Goal: Task Accomplishment & Management: Manage account settings

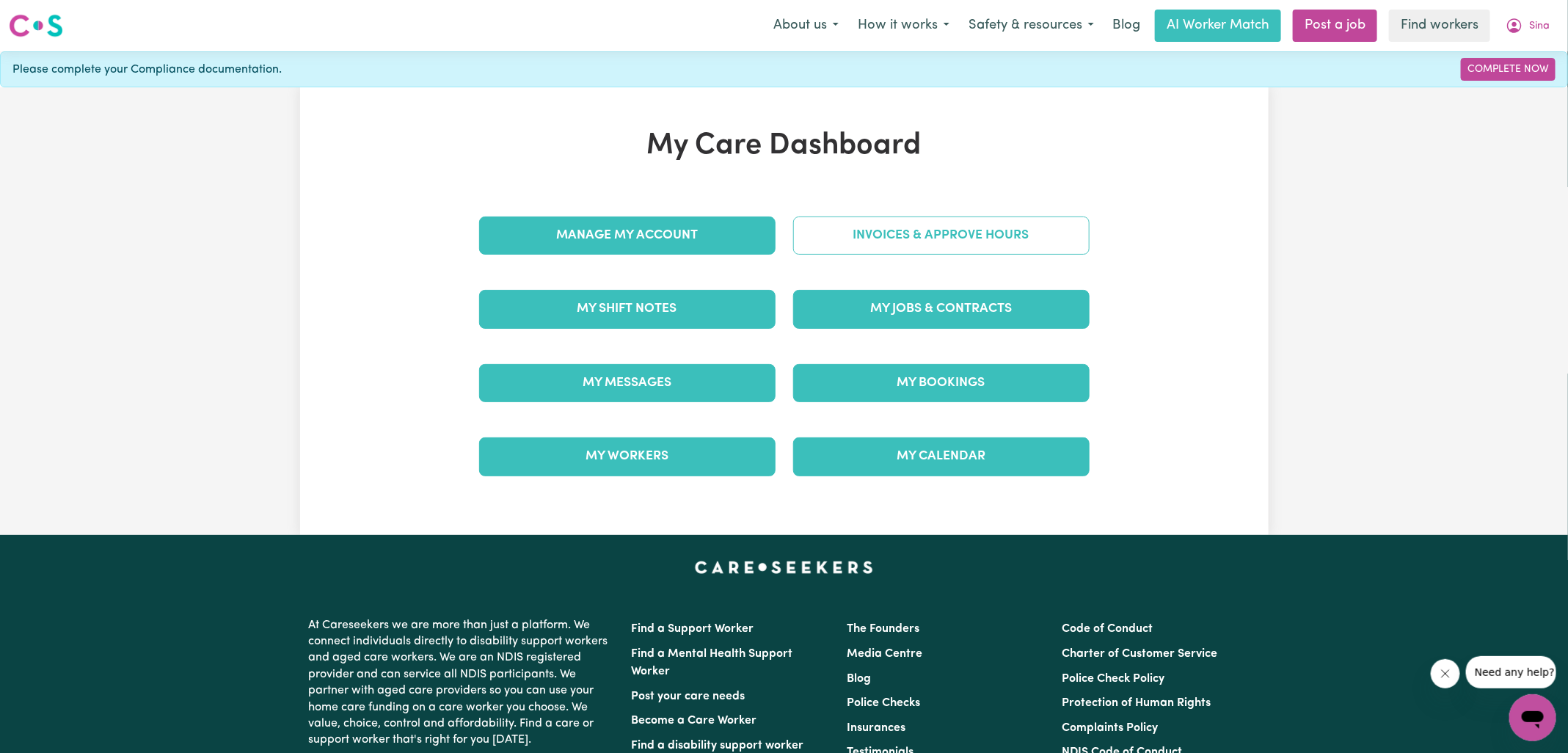
click at [854, 244] on link "Invoices & Approve Hours" at bounding box center [941, 235] width 297 height 38
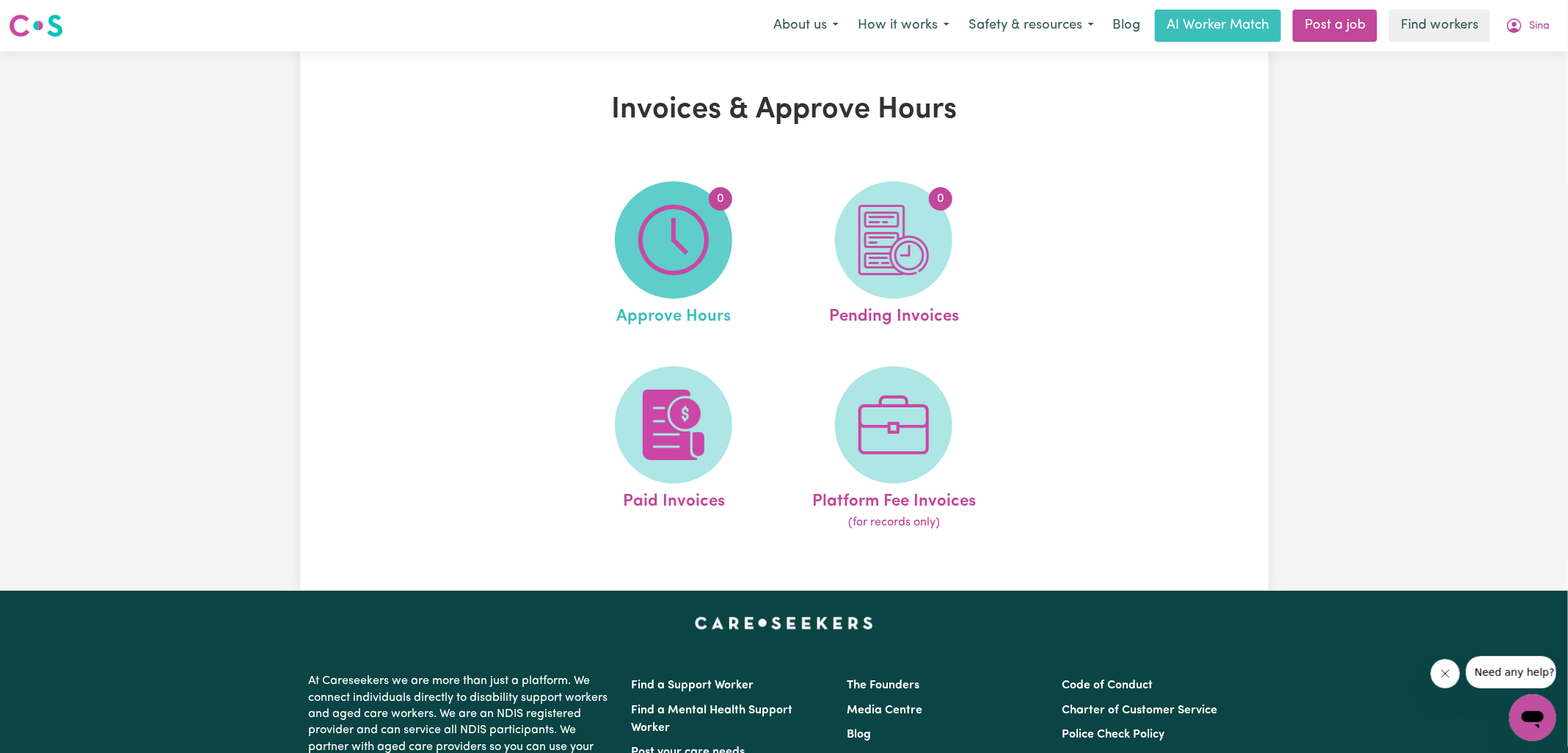
click at [661, 256] on img at bounding box center [673, 240] width 71 height 71
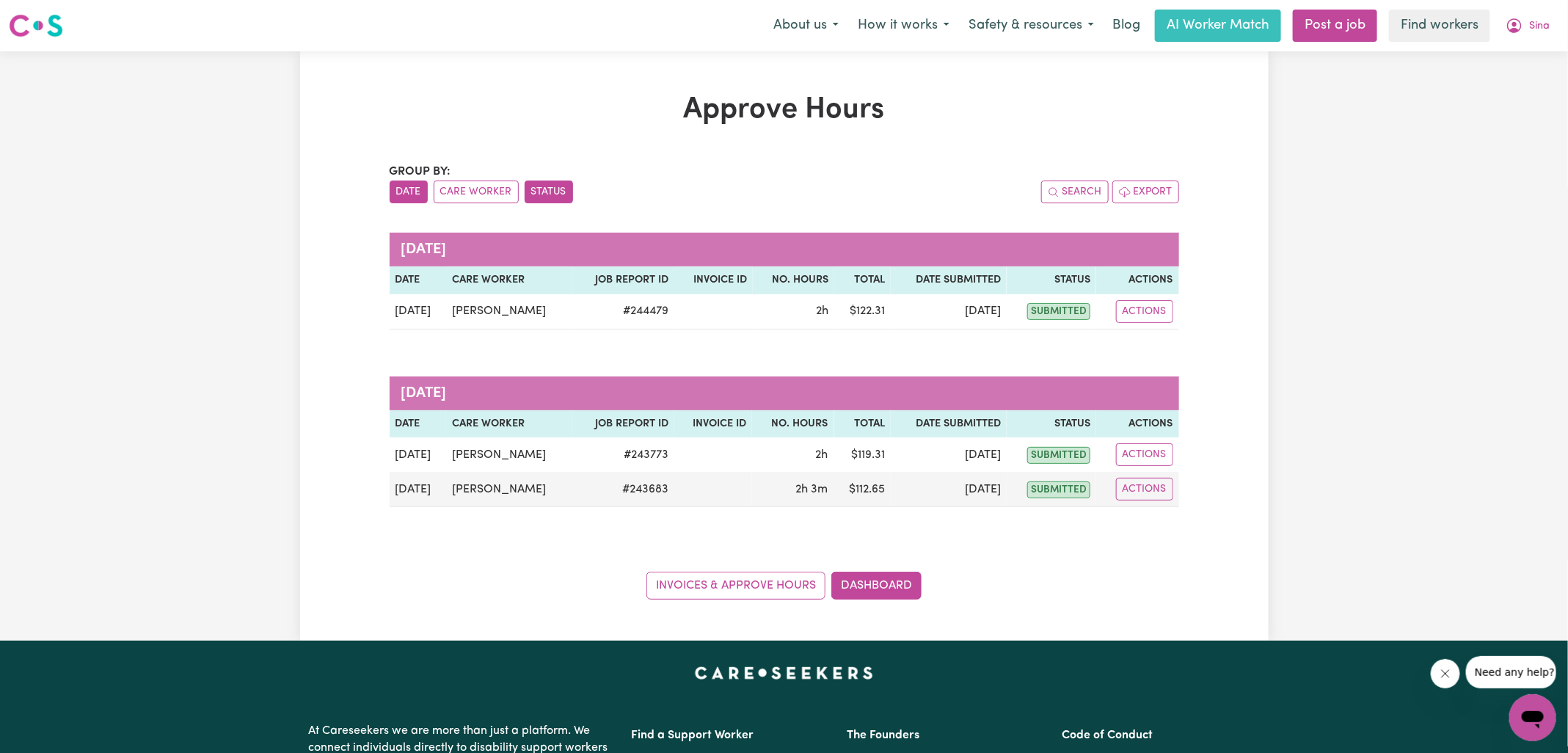
click at [538, 190] on button "Status" at bounding box center [549, 192] width 48 height 23
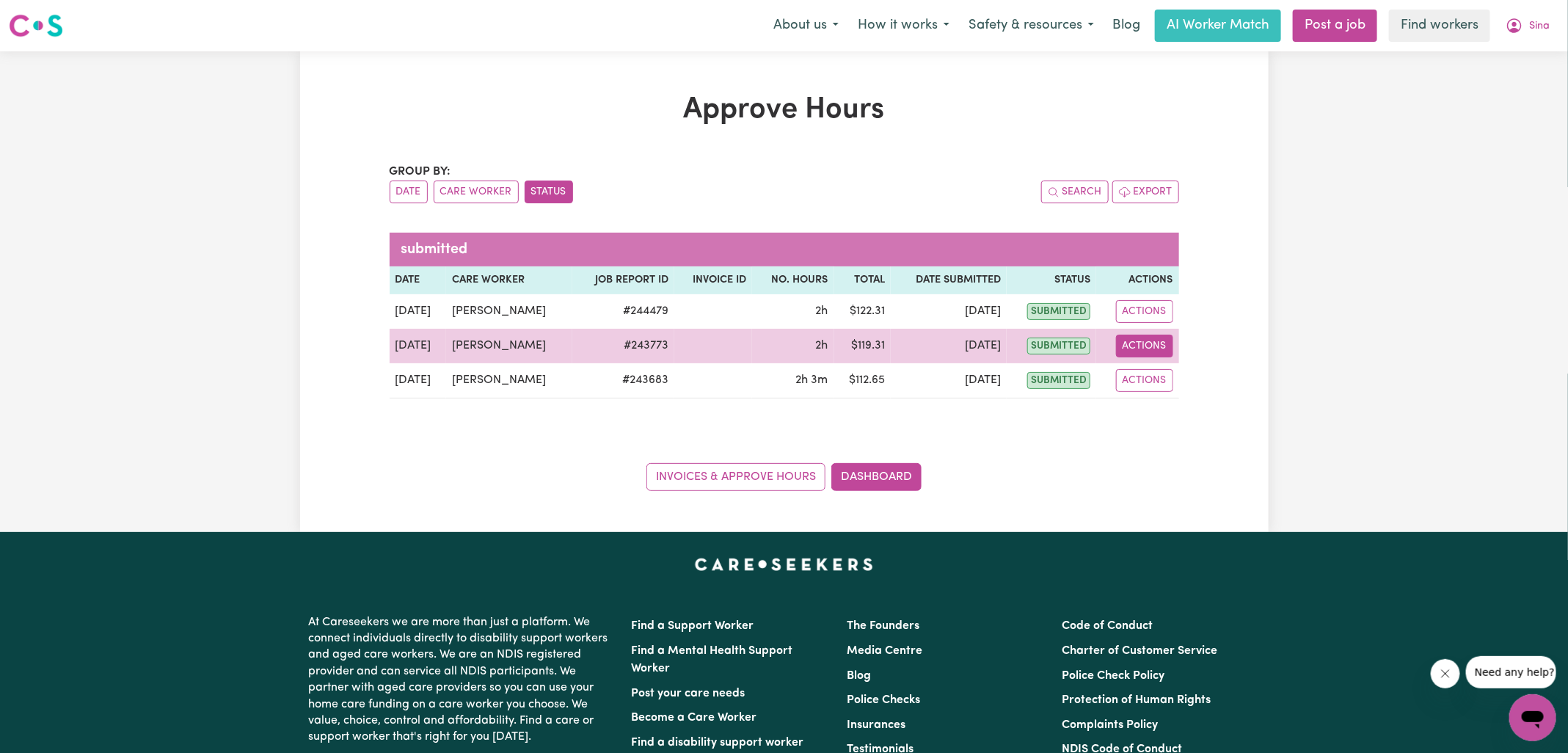
click at [1161, 342] on button "Actions" at bounding box center [1144, 346] width 57 height 23
click at [1161, 373] on link "View Job Report" at bounding box center [1181, 379] width 125 height 30
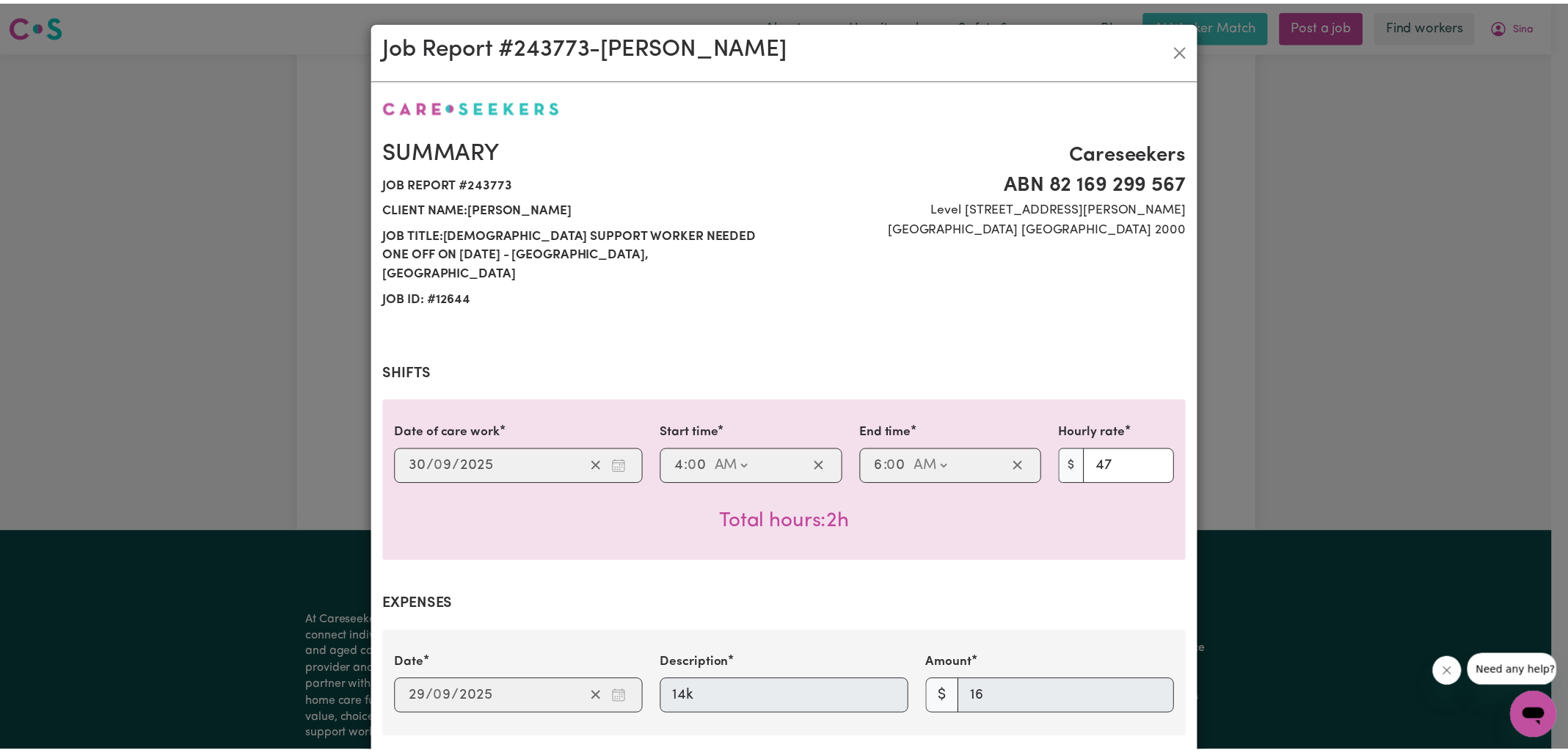
scroll to position [485, 0]
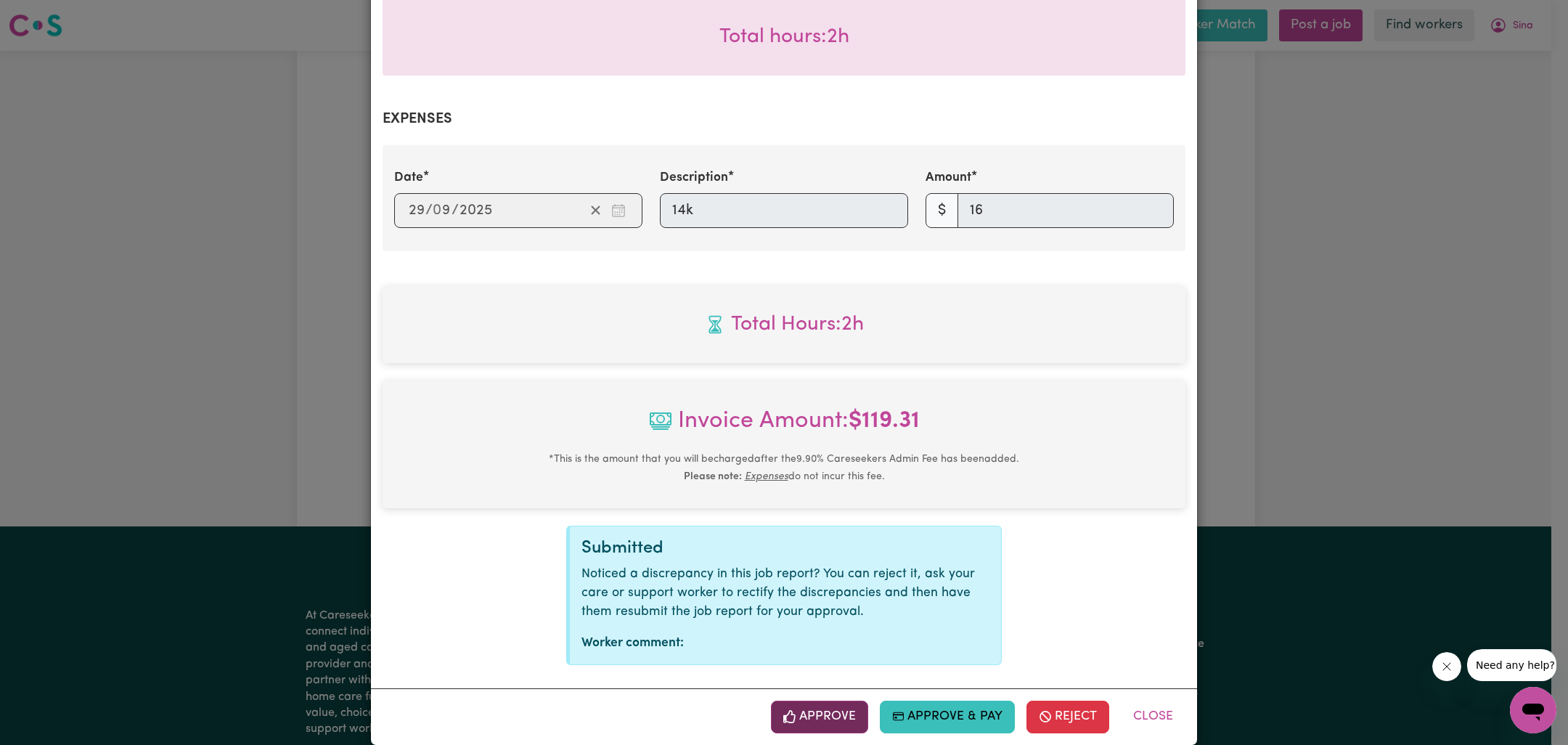
click at [844, 700] on button "Approve" at bounding box center [820, 716] width 97 height 32
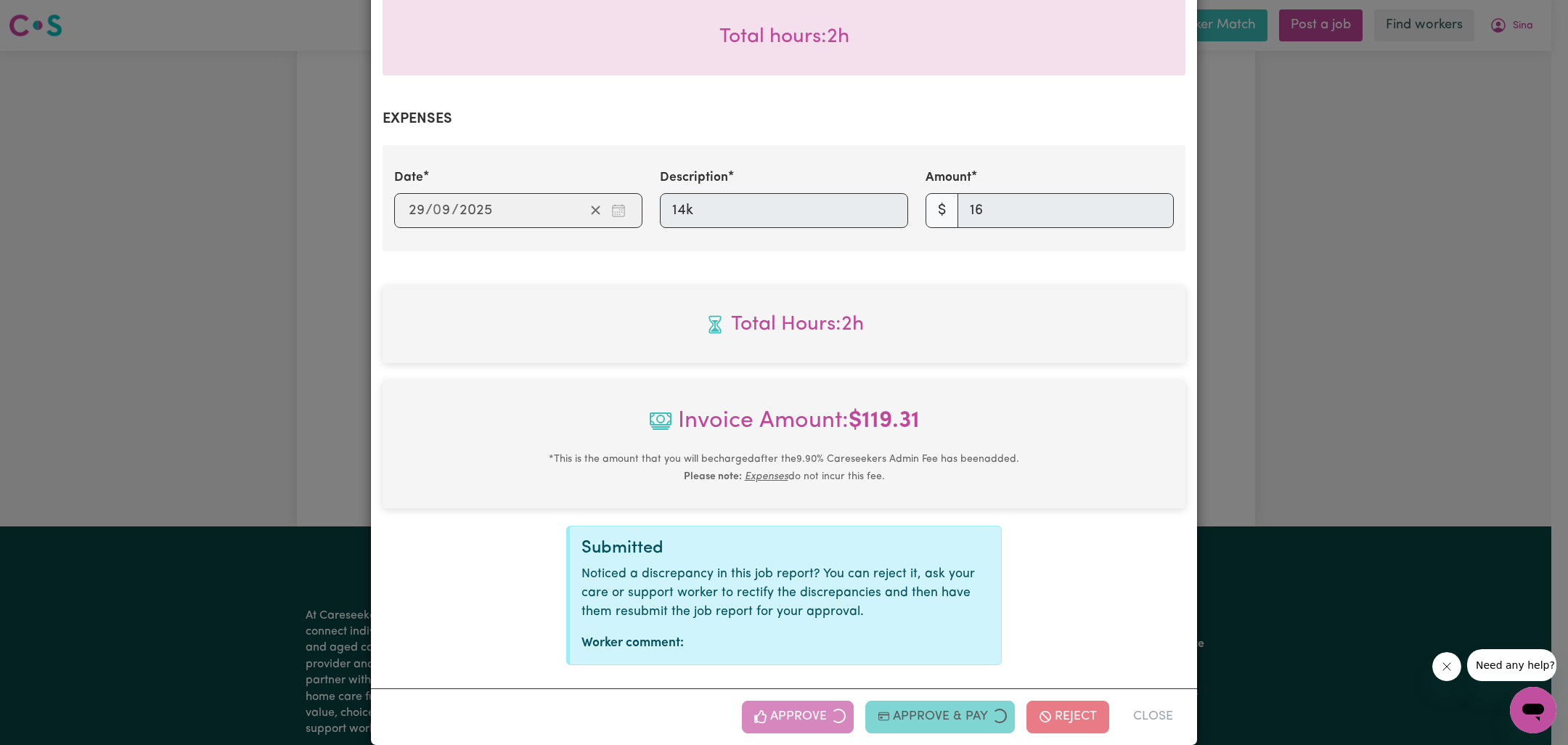
click at [1404, 440] on div "Job Report # 243773 - [PERSON_NAME] Summary Job report # 243773 Client name: [P…" at bounding box center [784, 372] width 1568 height 745
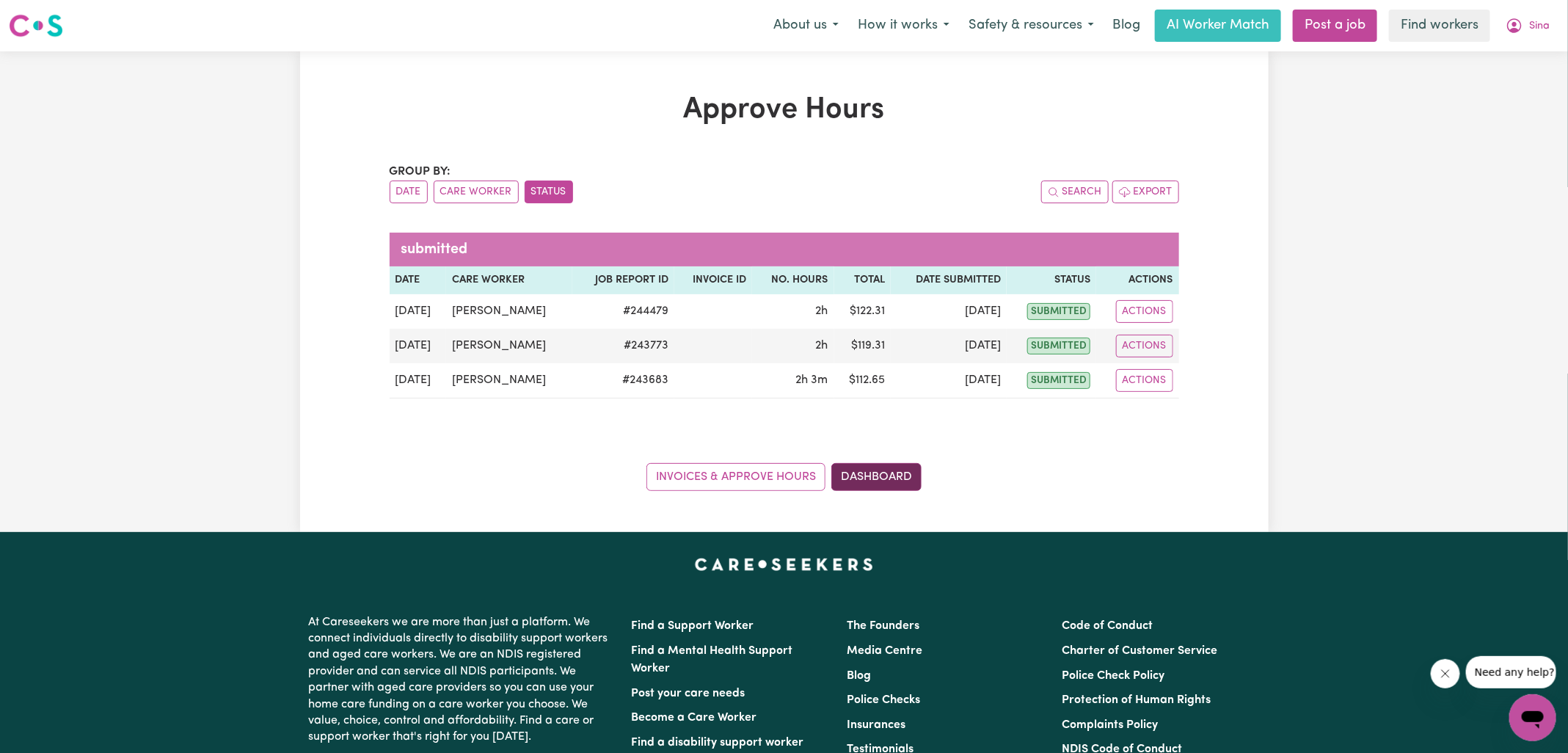
click at [890, 469] on link "Dashboard" at bounding box center [876, 477] width 90 height 28
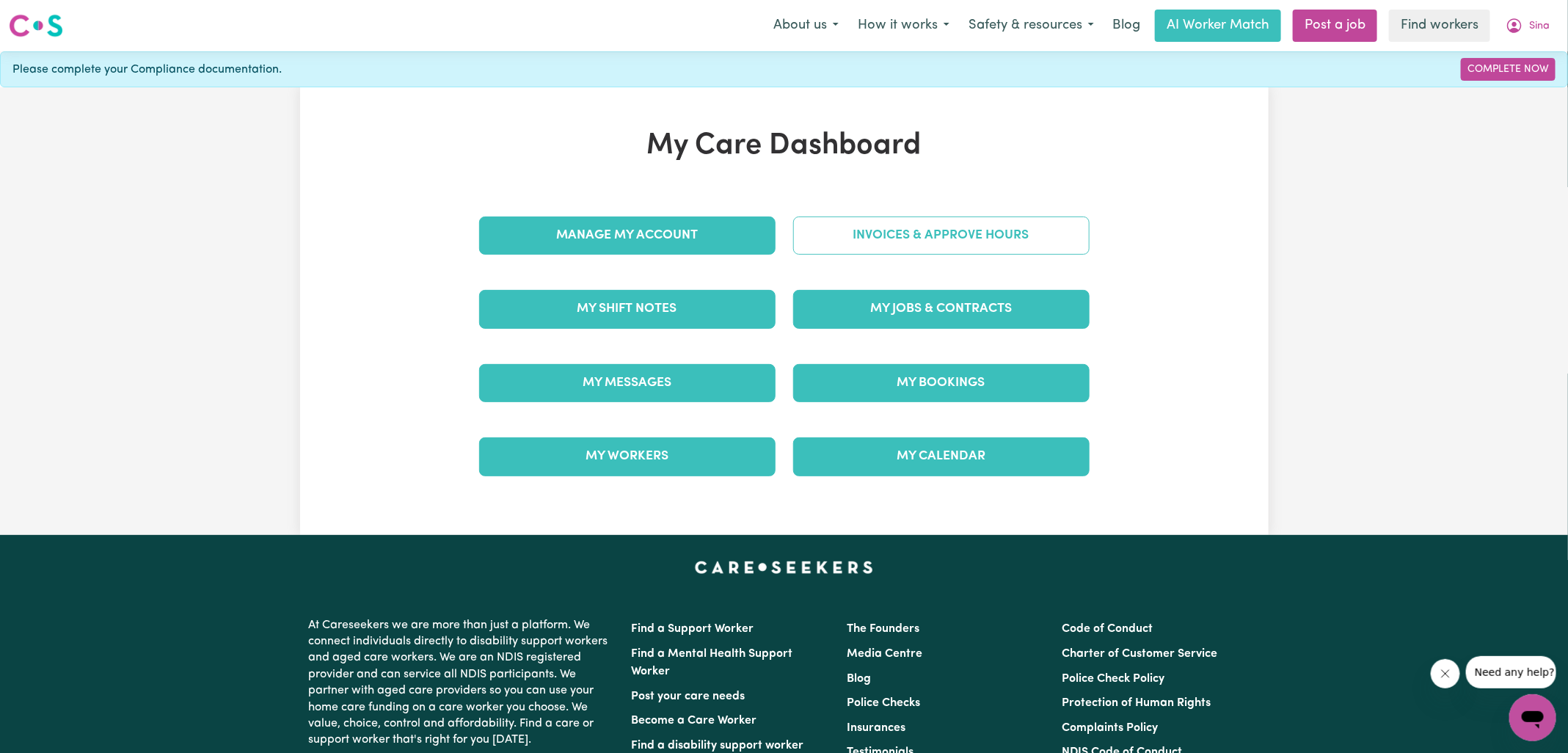
click at [850, 250] on link "Invoices & Approve Hours" at bounding box center [941, 235] width 297 height 38
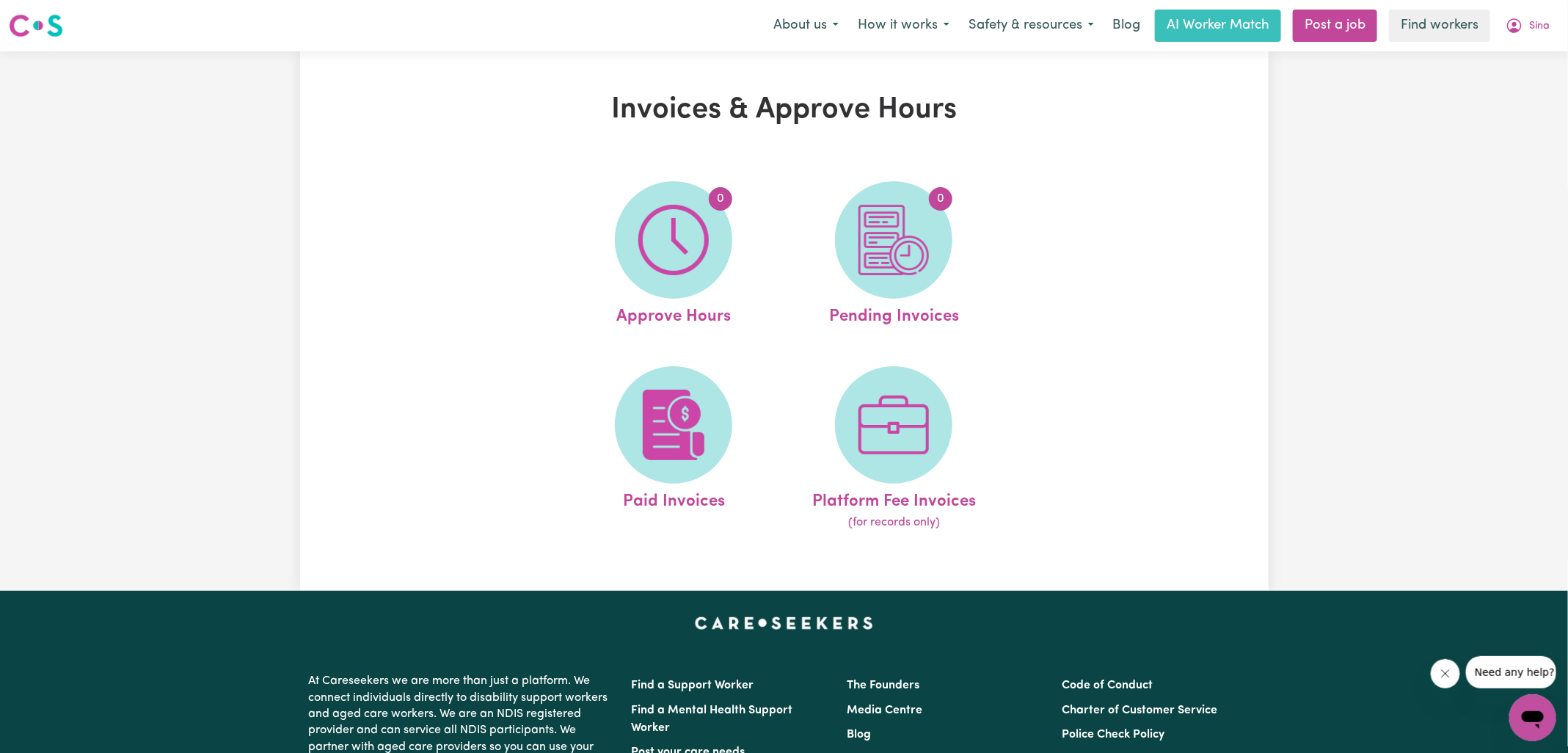
click at [850, 250] on span "0" at bounding box center [894, 239] width 117 height 117
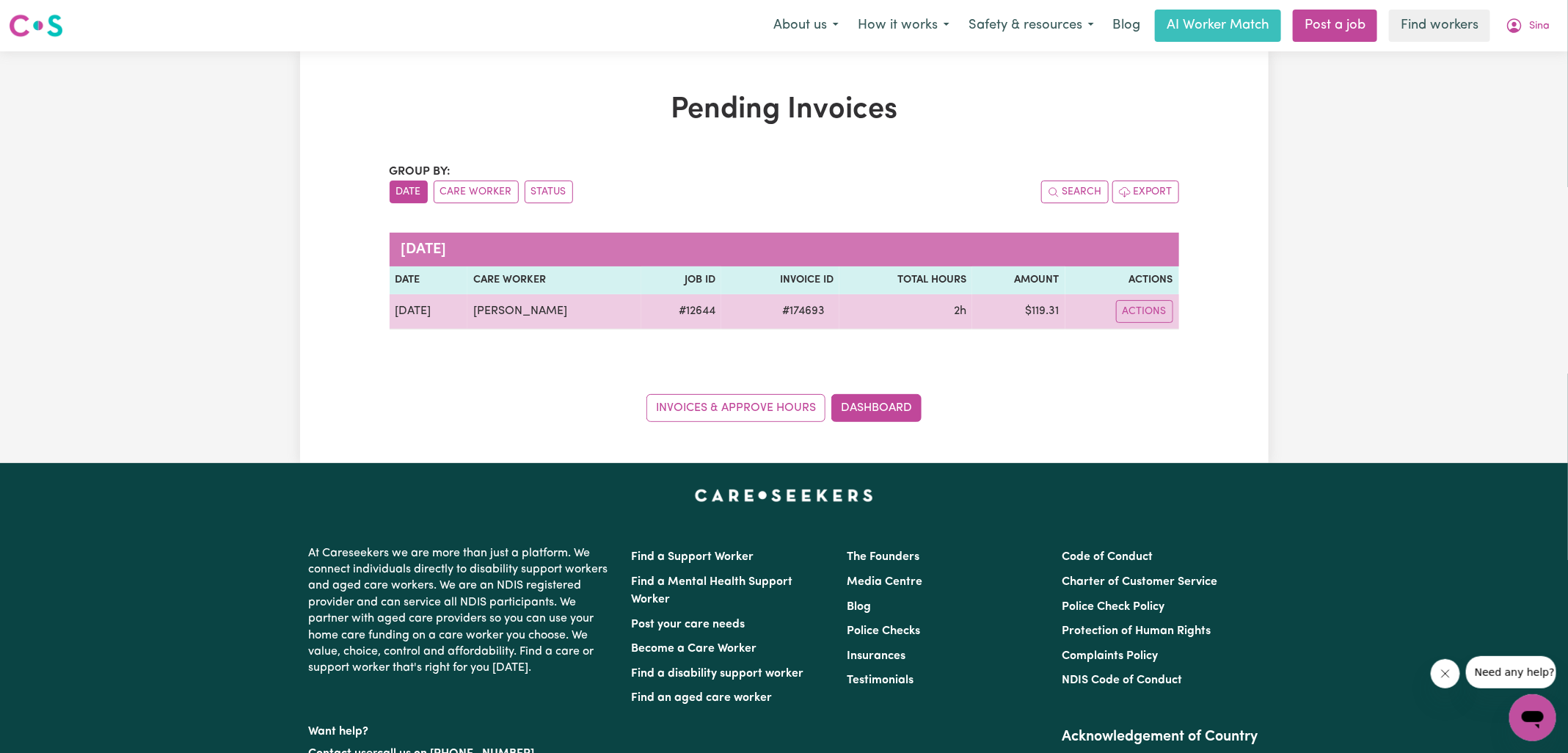
click at [800, 314] on span "# 174693" at bounding box center [803, 311] width 60 height 18
copy span "174693"
click at [1041, 315] on td "$ 119.31" at bounding box center [1019, 312] width 93 height 35
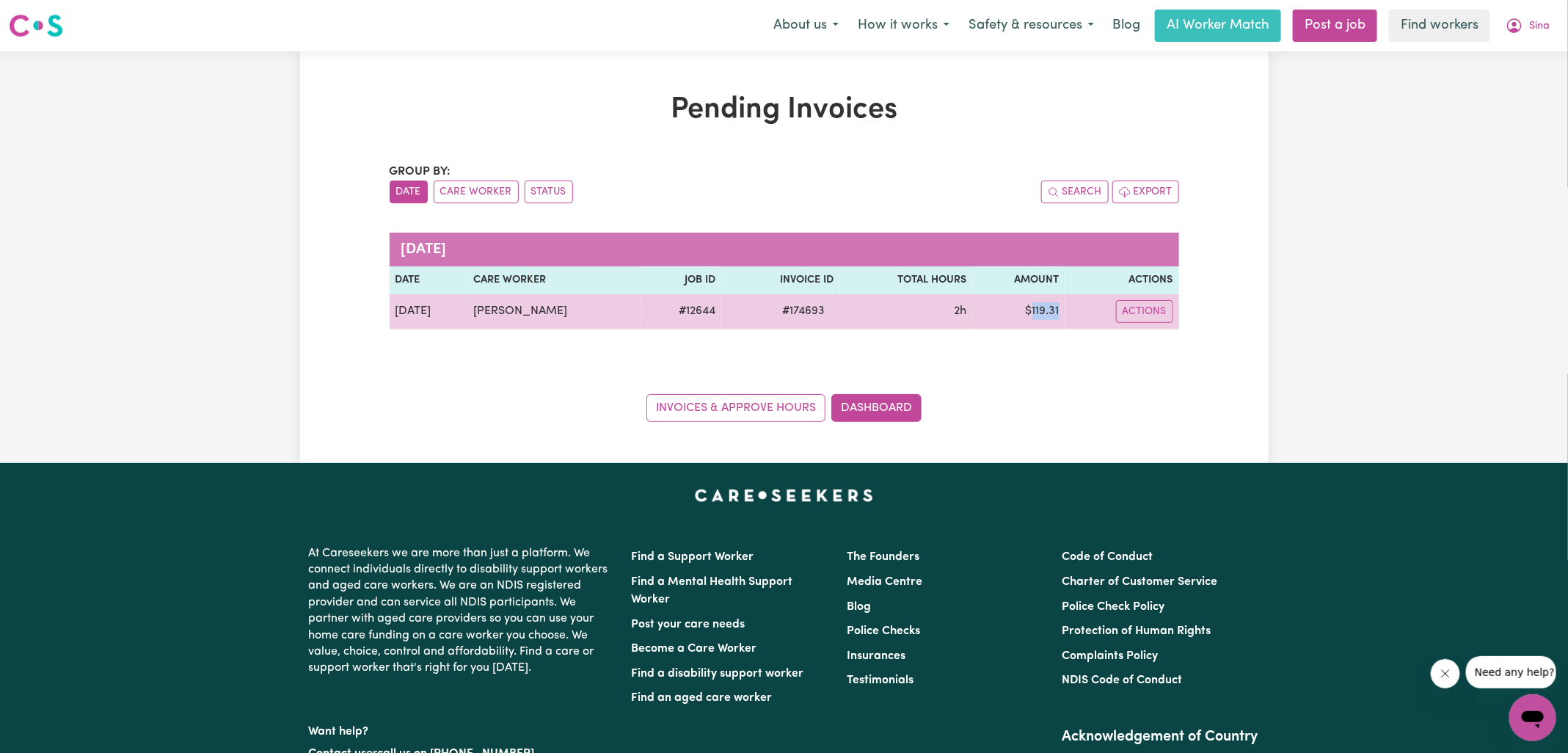
copy td "119.31"
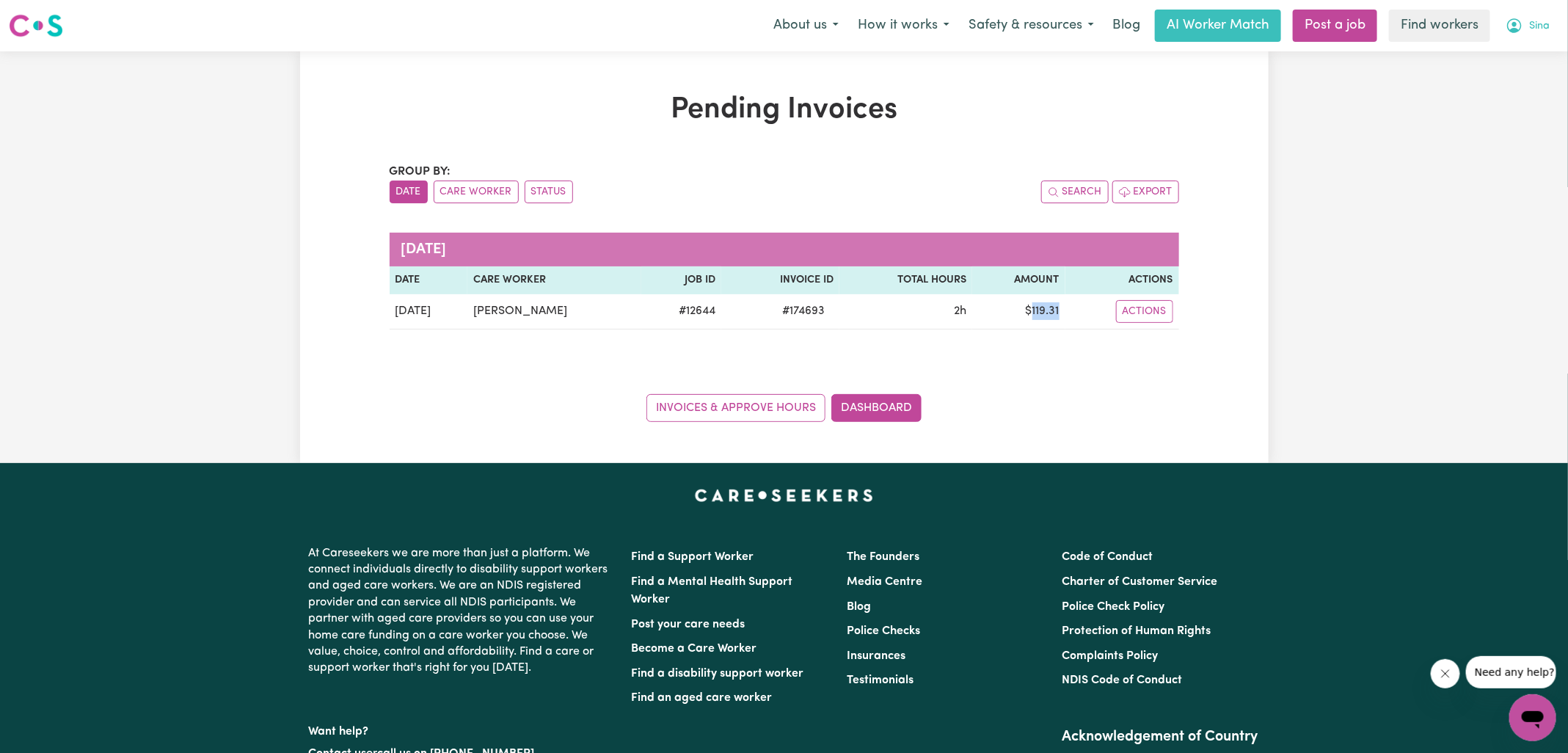
click at [1515, 24] on icon "My Account" at bounding box center [1514, 24] width 4 height 5
click at [1513, 84] on link "Logout" at bounding box center [1500, 84] width 116 height 28
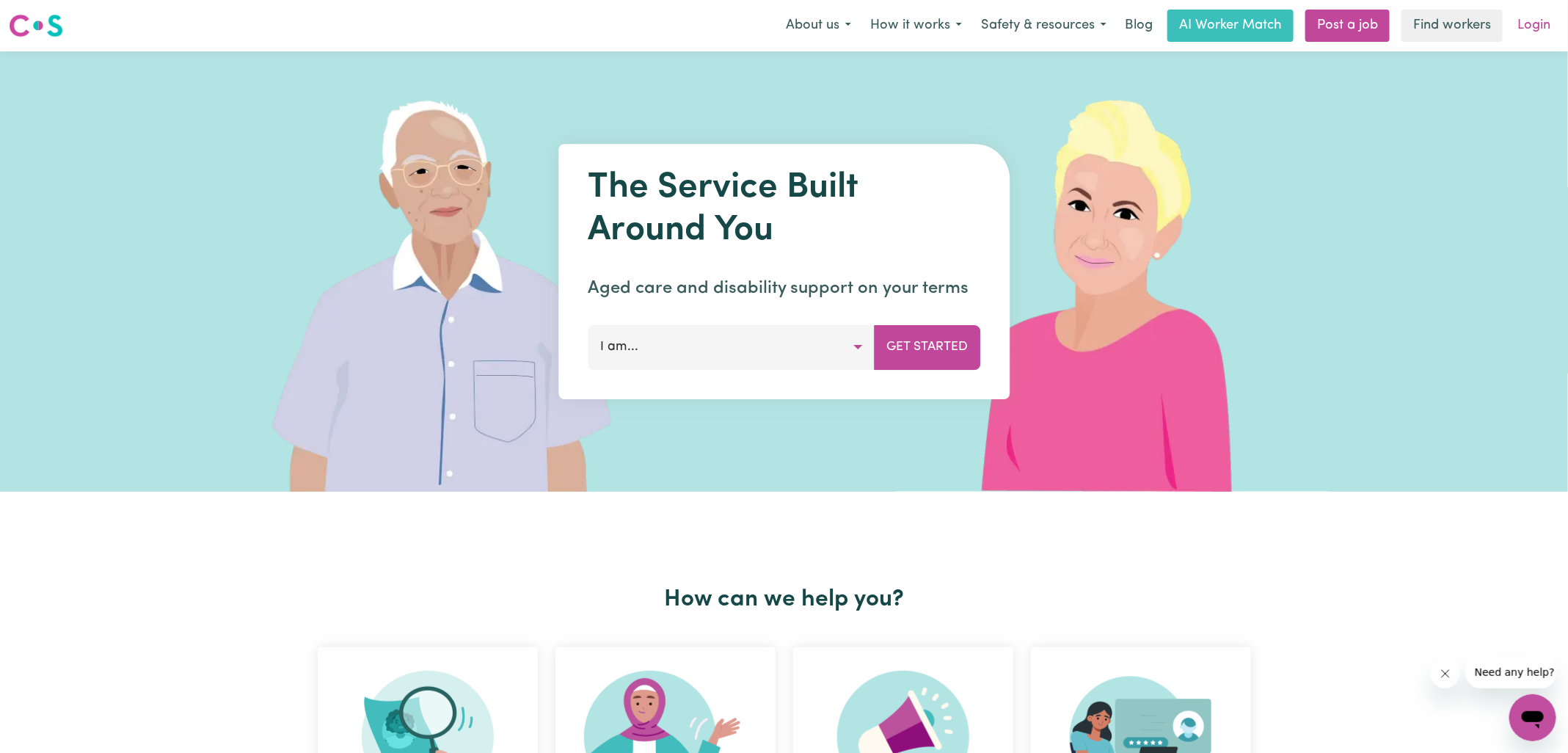
click at [1526, 23] on link "Login" at bounding box center [1533, 26] width 51 height 32
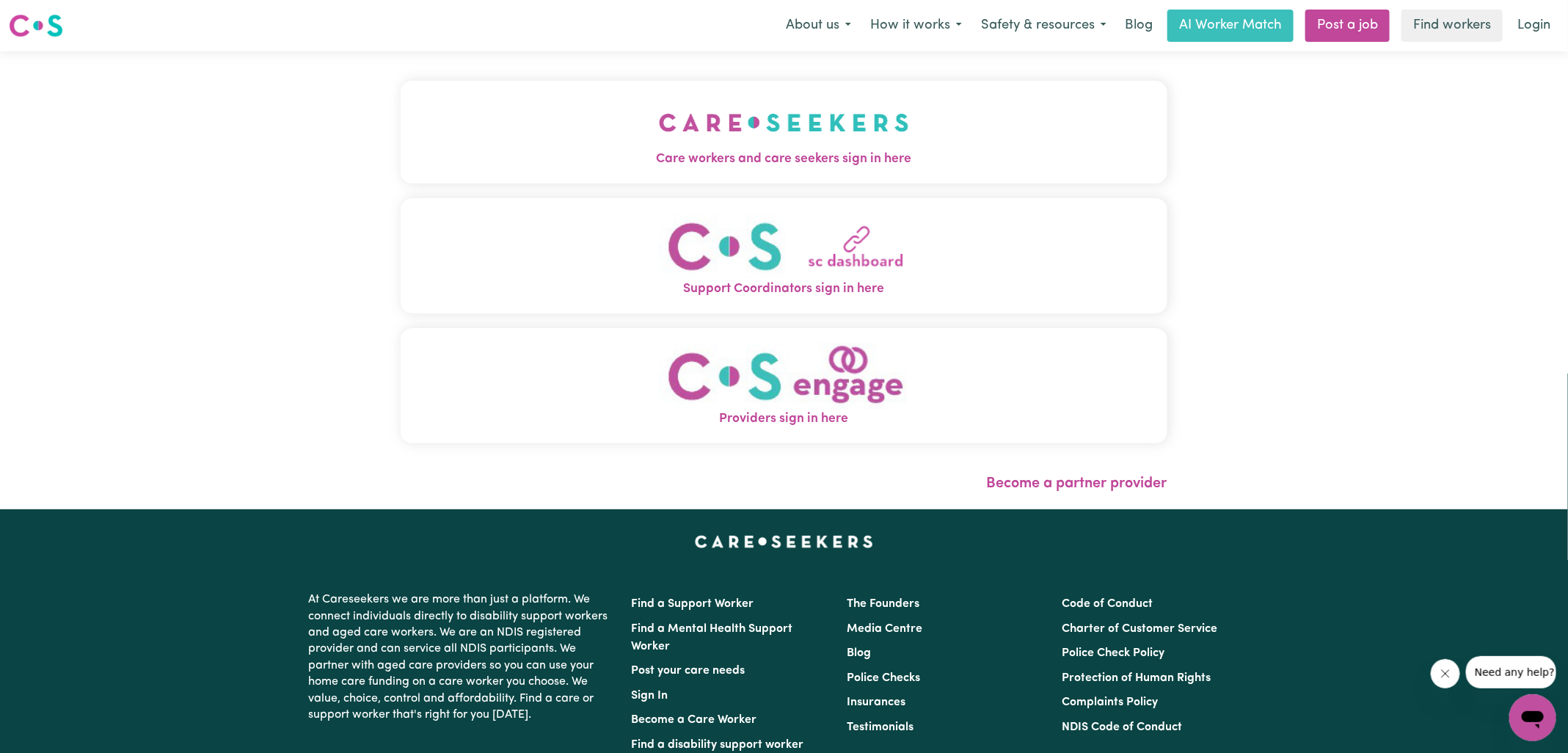
click at [590, 147] on button "Care workers and care seekers sign in here" at bounding box center [784, 132] width 767 height 103
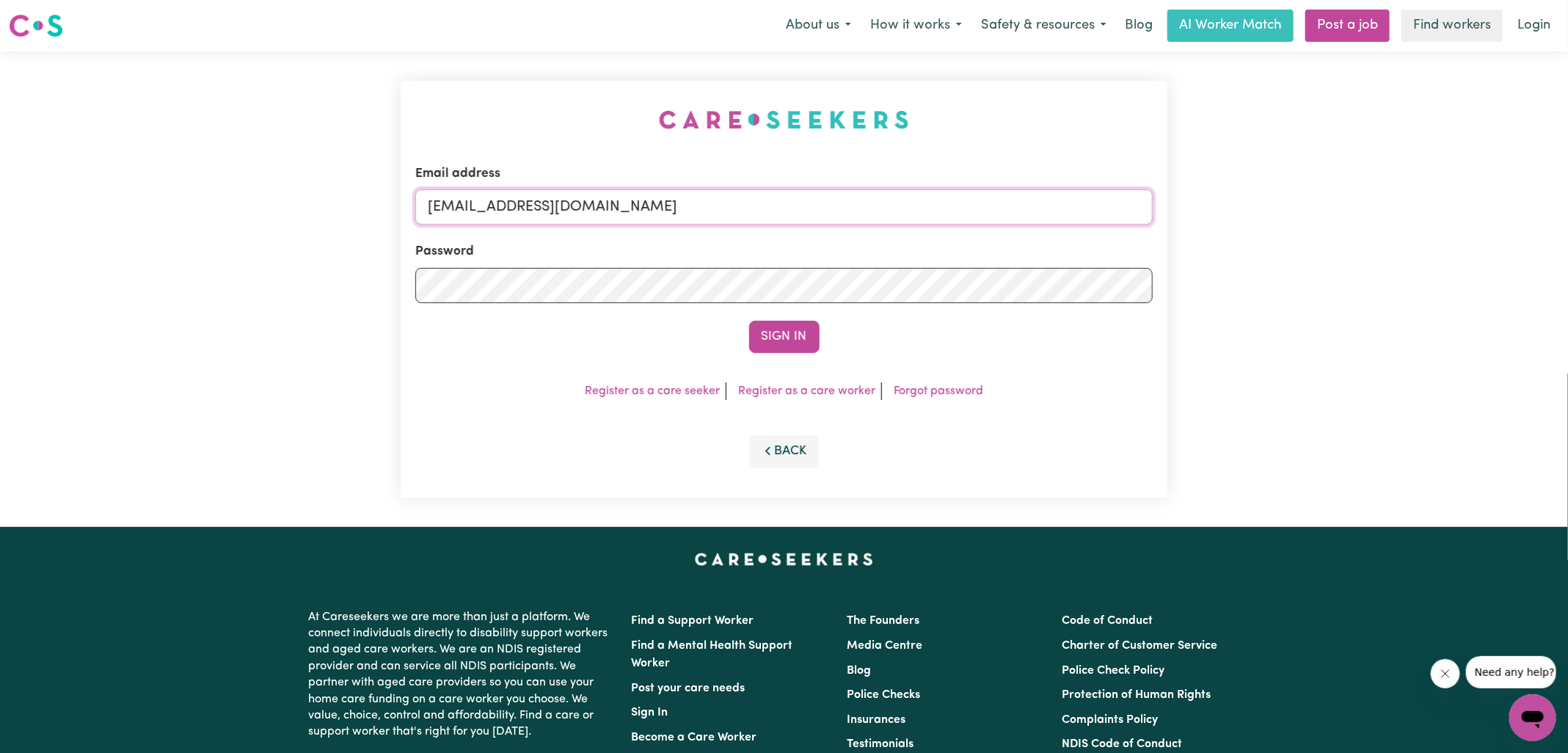
drag, startPoint x: 502, startPoint y: 208, endPoint x: 1230, endPoint y: 260, distance: 729.9
click at [1230, 260] on div "Email address [EMAIL_ADDRESS][DOMAIN_NAME] Password Sign In Register as a care …" at bounding box center [784, 289] width 1568 height 476
type input "[EMAIL_ADDRESS][DOMAIN_NAME]"
click at [749, 321] on button "Sign In" at bounding box center [784, 337] width 71 height 32
